Goal: Task Accomplishment & Management: Complete application form

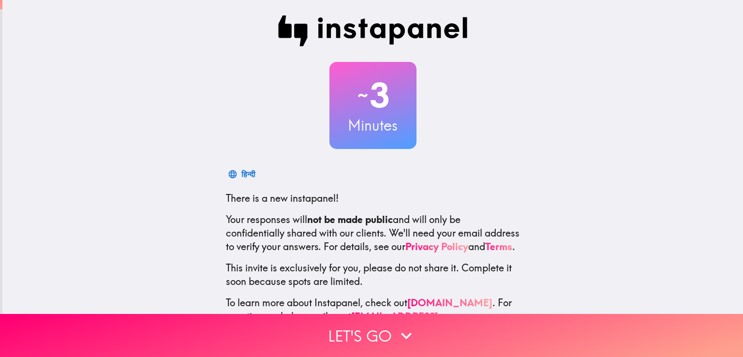
scroll to position [45, 0]
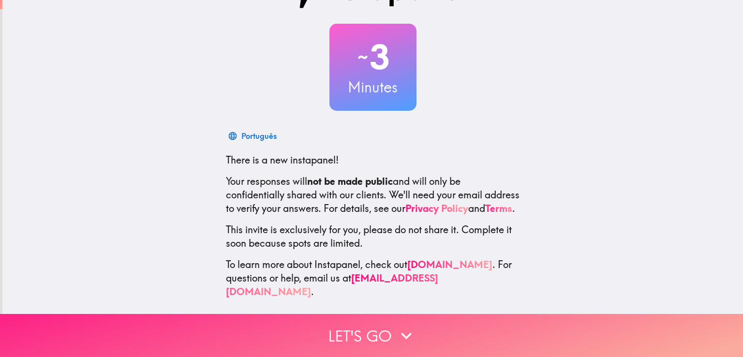
click at [387, 333] on button "Let's go" at bounding box center [371, 335] width 743 height 43
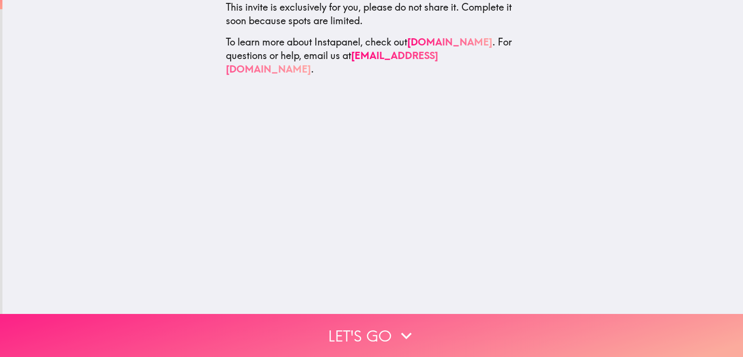
scroll to position [0, 0]
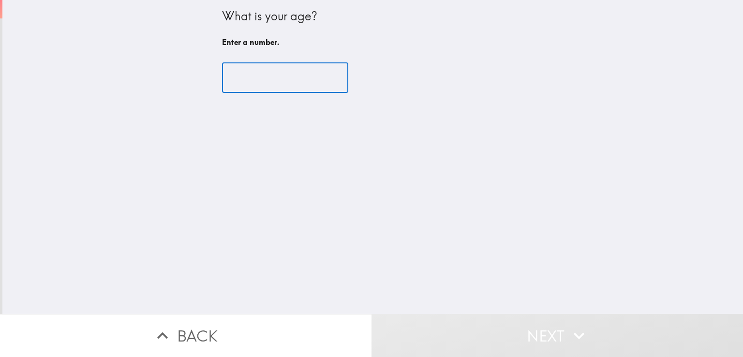
click at [244, 80] on input "number" at bounding box center [285, 78] width 126 height 30
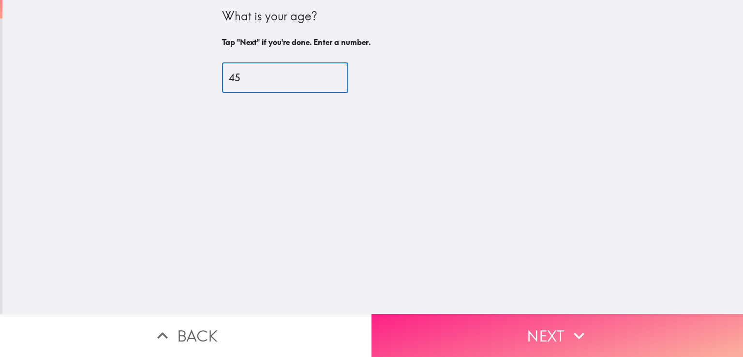
type input "45"
click at [501, 319] on button "Next" at bounding box center [556, 335] width 371 height 43
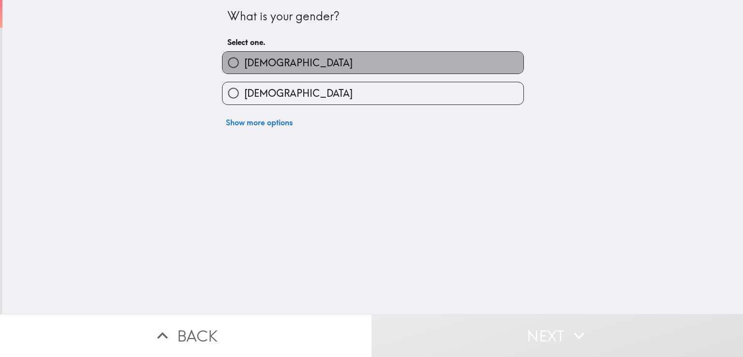
click at [255, 71] on label "[DEMOGRAPHIC_DATA]" at bounding box center [372, 63] width 301 height 22
click at [244, 71] on input "[DEMOGRAPHIC_DATA]" at bounding box center [233, 63] width 22 height 22
radio input "true"
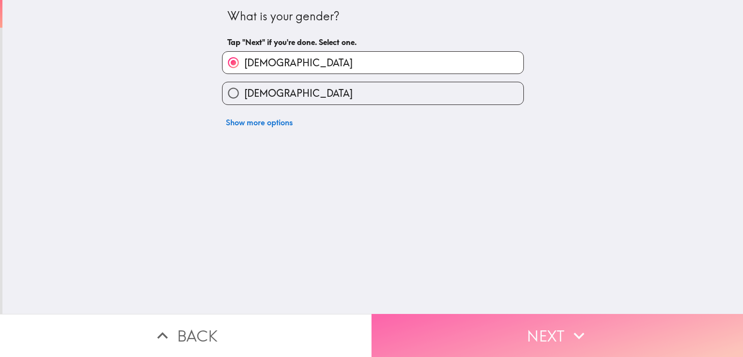
click at [514, 331] on button "Next" at bounding box center [556, 335] width 371 height 43
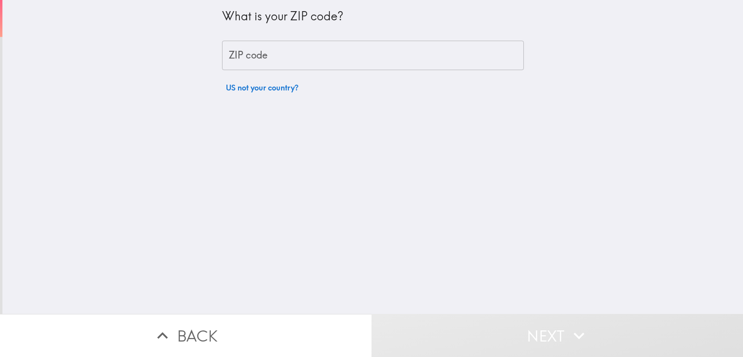
click at [289, 52] on input "ZIP code" at bounding box center [373, 56] width 302 height 30
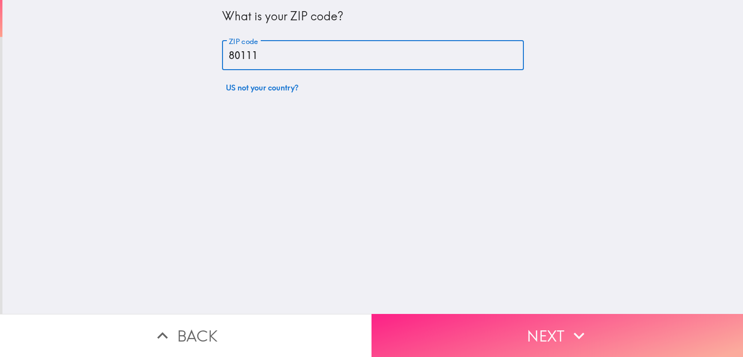
type input "80111"
click at [490, 332] on button "Next" at bounding box center [556, 335] width 371 height 43
